Goal: Check status: Check status

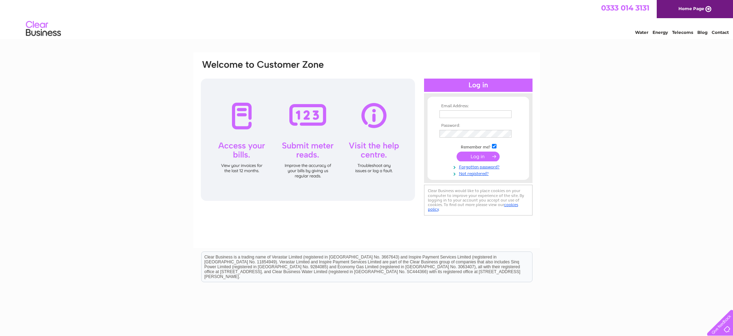
type input "[PERSON_NAME][EMAIL_ADDRESS][DOMAIN_NAME]"
click at [481, 156] on input "submit" at bounding box center [477, 157] width 43 height 10
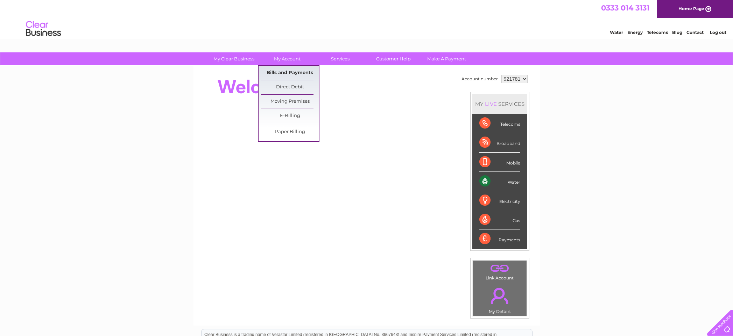
click at [299, 71] on link "Bills and Payments" at bounding box center [290, 73] width 58 height 14
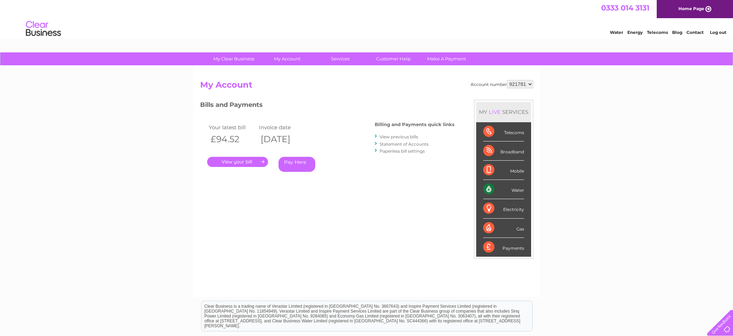
click at [400, 137] on link "View previous bills" at bounding box center [399, 136] width 38 height 5
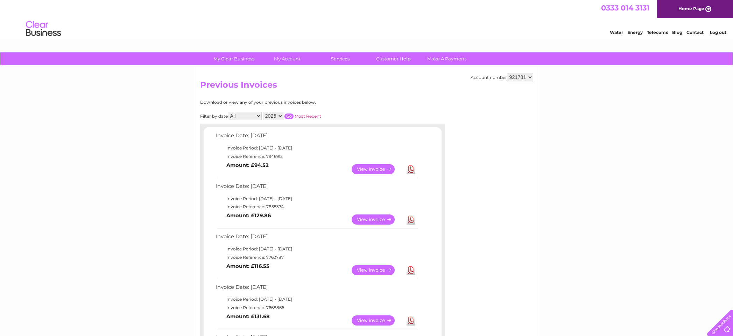
click at [719, 32] on link "Log out" at bounding box center [718, 32] width 16 height 5
